Goal: Obtain resource: Obtain resource

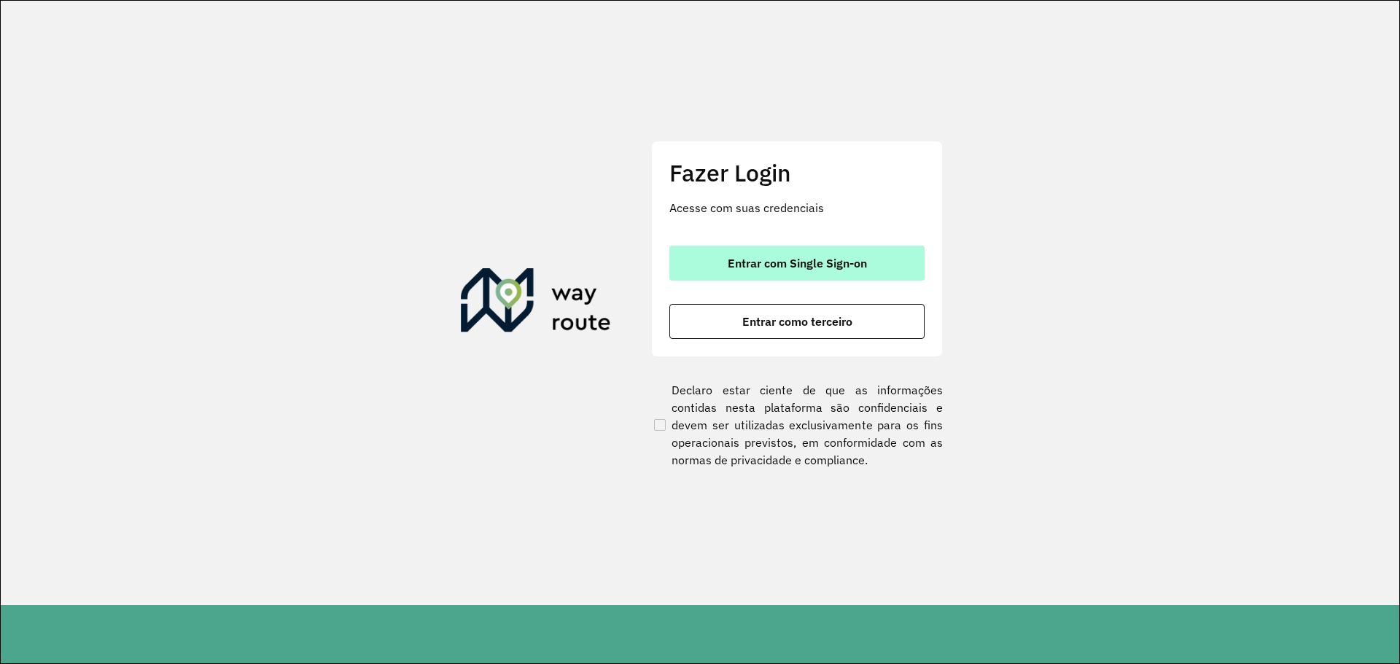
click at [790, 261] on span "Entrar com Single Sign-on" at bounding box center [797, 263] width 139 height 12
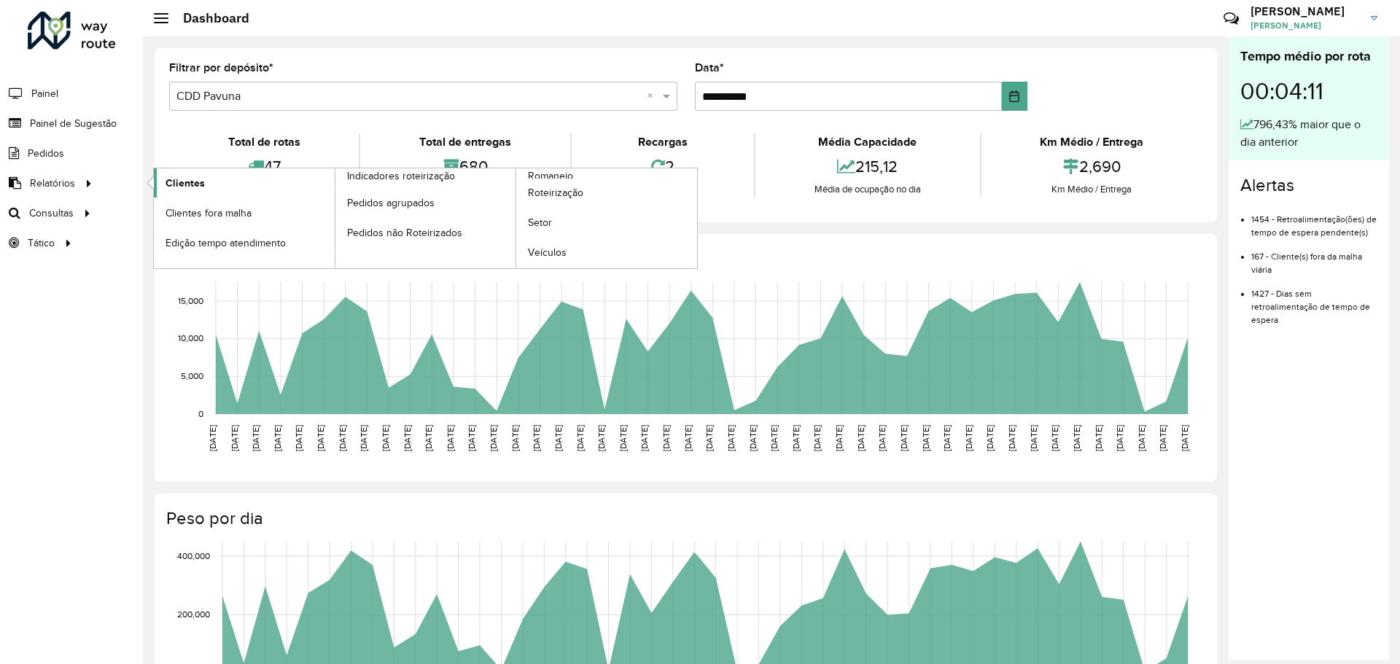
click at [177, 183] on span "Clientes" at bounding box center [185, 183] width 39 height 15
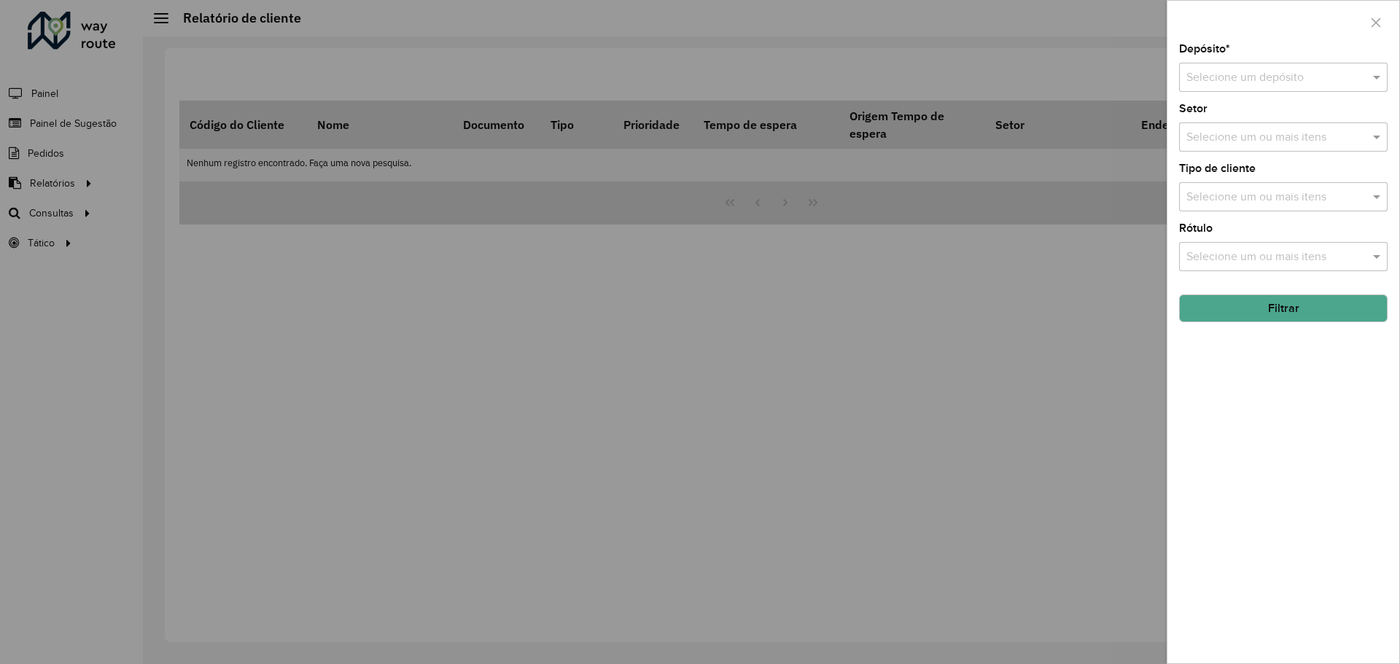
click at [1358, 79] on div at bounding box center [1283, 78] width 209 height 18
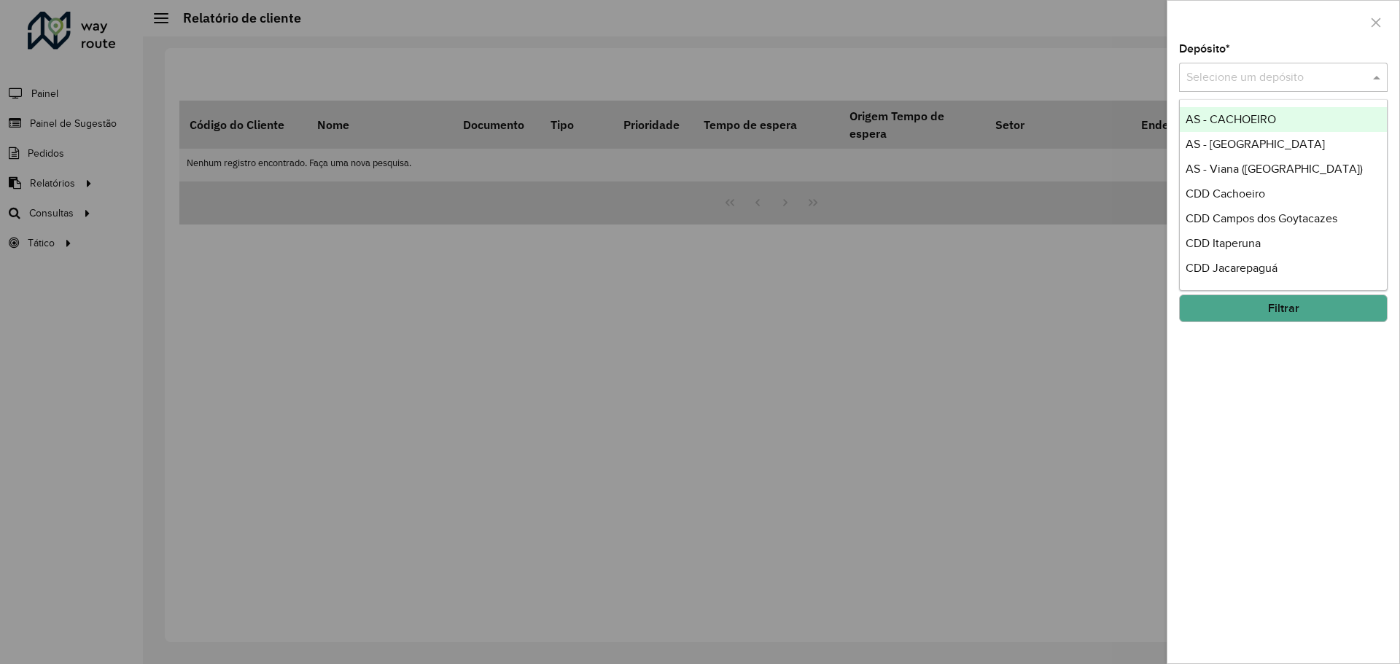
click at [1311, 82] on input "text" at bounding box center [1268, 77] width 165 height 17
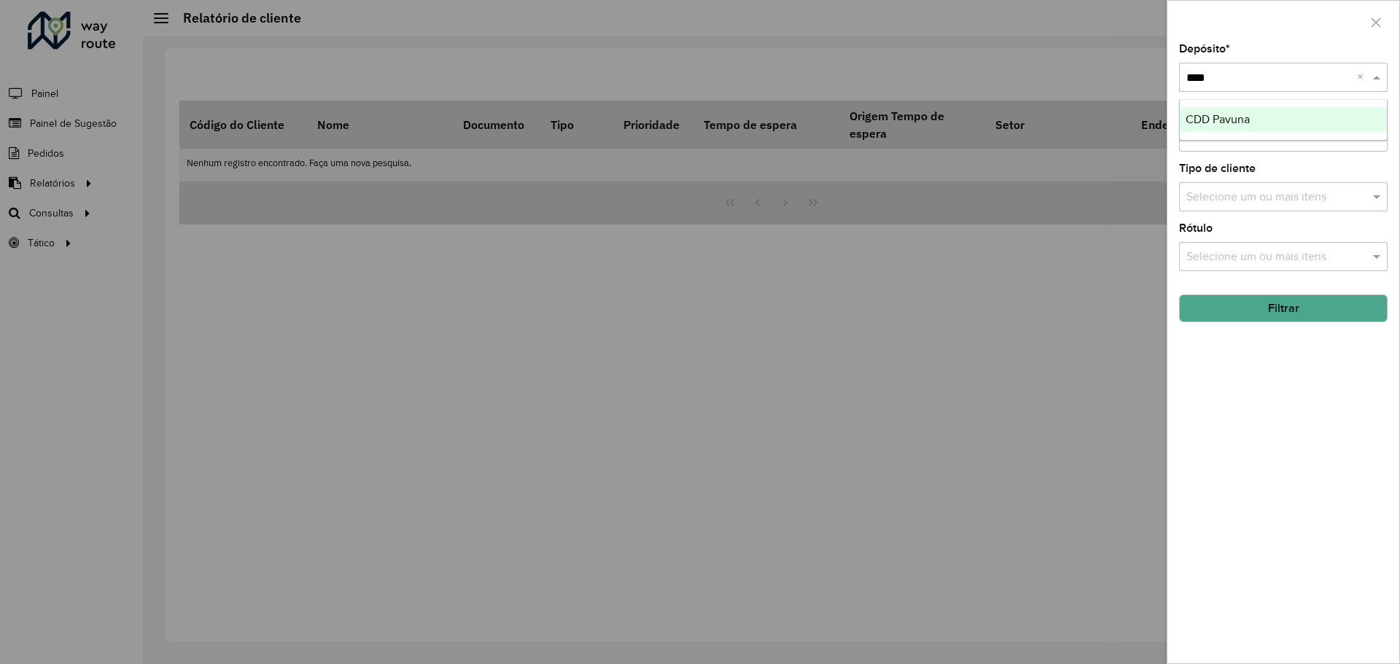
type input "*****"
click at [1251, 125] on div "CDD Pavuna" at bounding box center [1283, 119] width 207 height 25
click at [1304, 386] on div "Depósito * Selecione um depósito × CDD Pavuna × Setor Selecione um ou mais iten…" at bounding box center [1283, 354] width 232 height 620
click at [1372, 133] on span at bounding box center [1378, 136] width 18 height 17
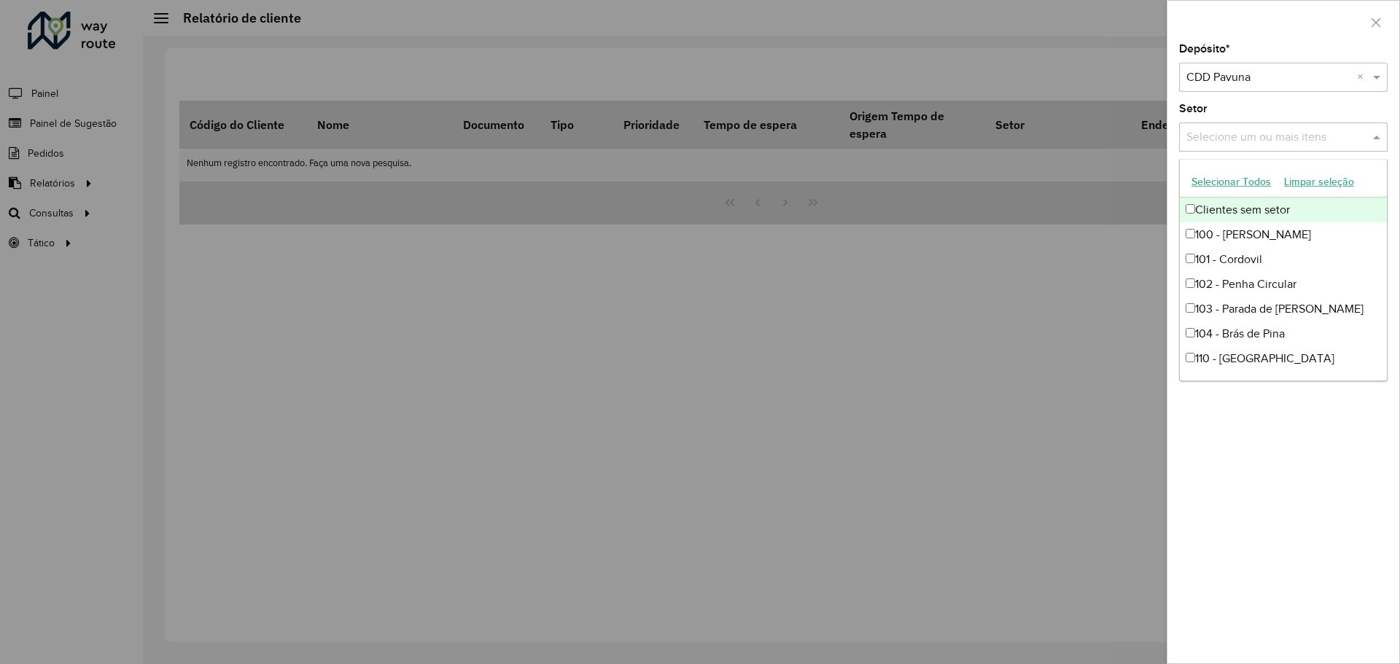
click at [1373, 133] on span at bounding box center [1378, 136] width 18 height 17
click at [1374, 137] on span at bounding box center [1378, 136] width 18 height 17
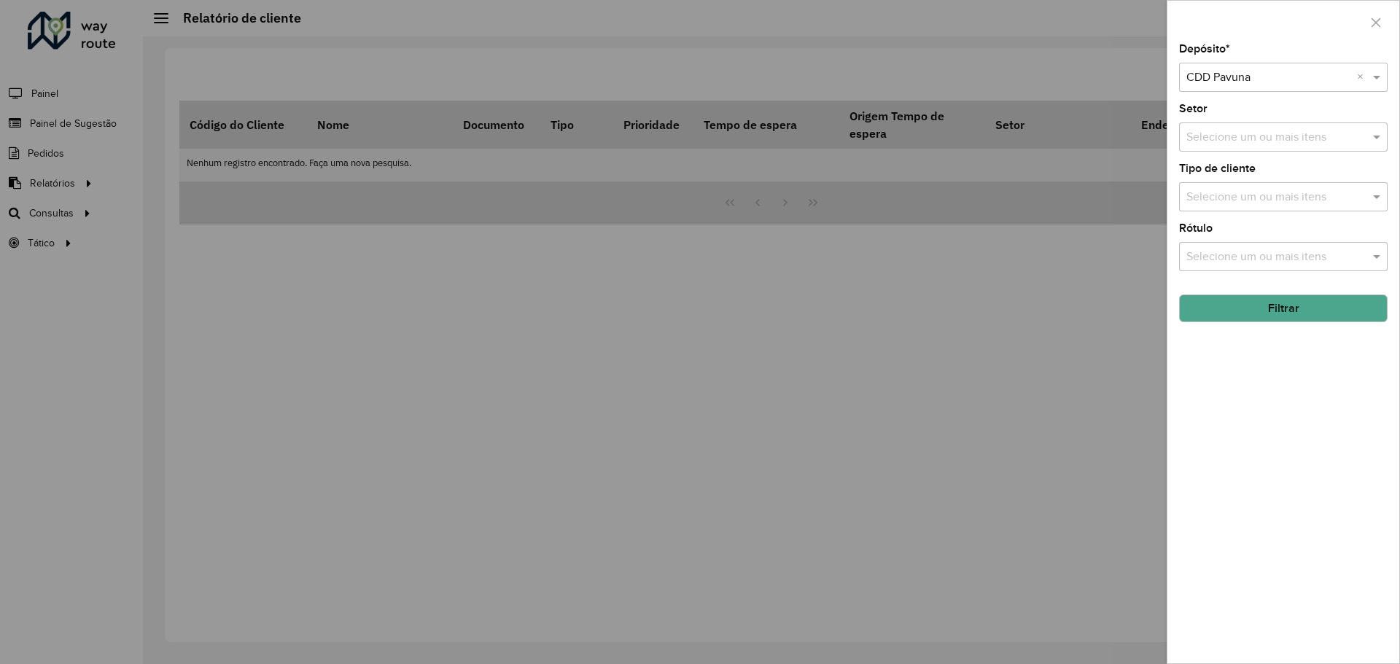
click at [1290, 304] on button "Filtrar" at bounding box center [1283, 309] width 209 height 28
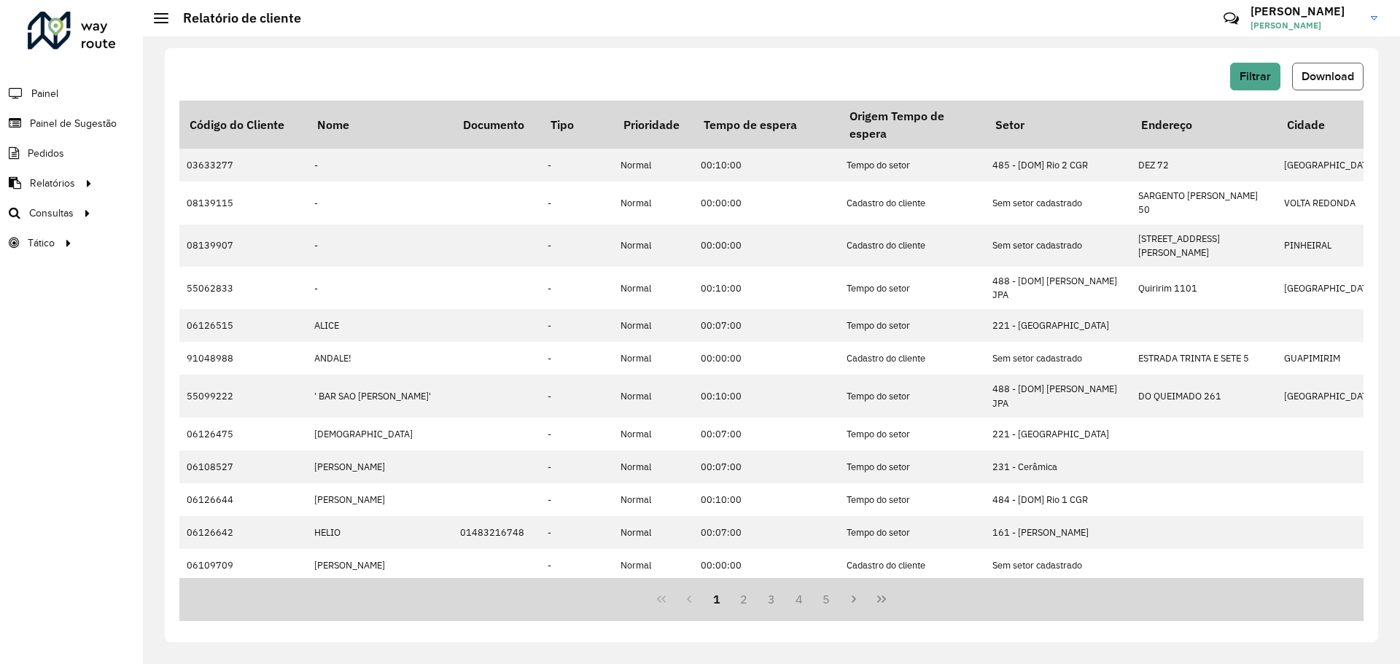
click at [1319, 76] on span "Download" at bounding box center [1328, 76] width 52 height 12
